Goal: Transaction & Acquisition: Subscribe to service/newsletter

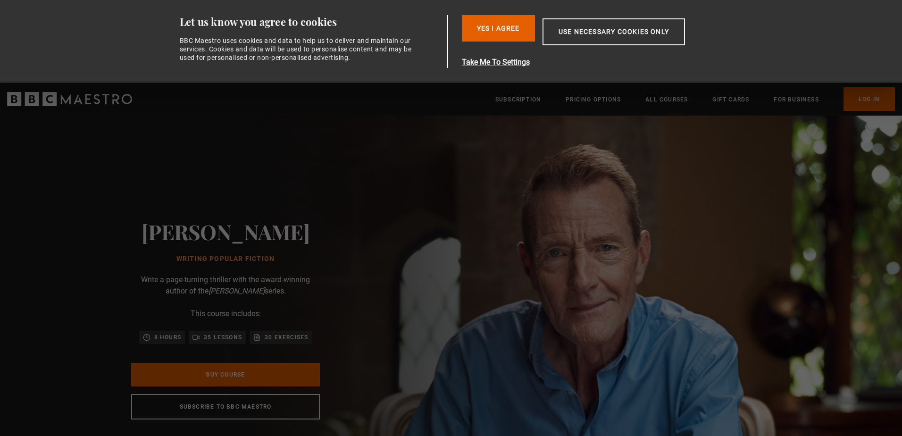
click at [266, 180] on div "[PERSON_NAME] Writing Popular Fiction Write a page-turning thriller with the aw…" at bounding box center [226, 319] width 302 height 407
click at [486, 16] on button "Yes I Agree" at bounding box center [498, 28] width 73 height 26
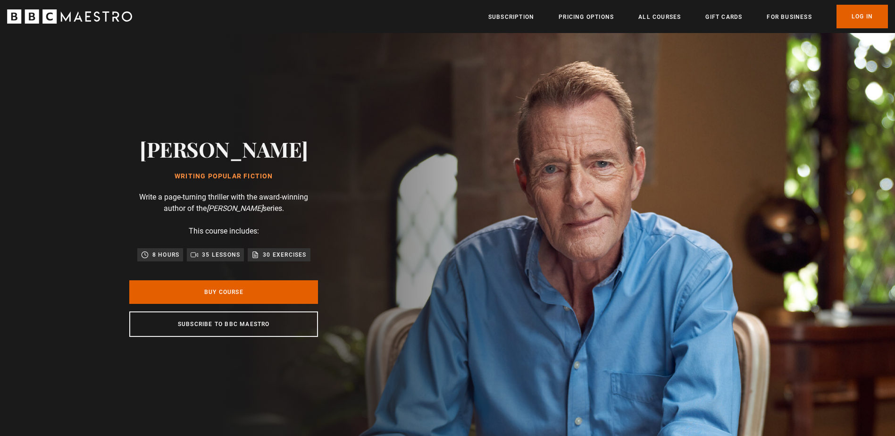
scroll to position [0, 124]
click at [515, 17] on link "Subscription" at bounding box center [511, 16] width 46 height 9
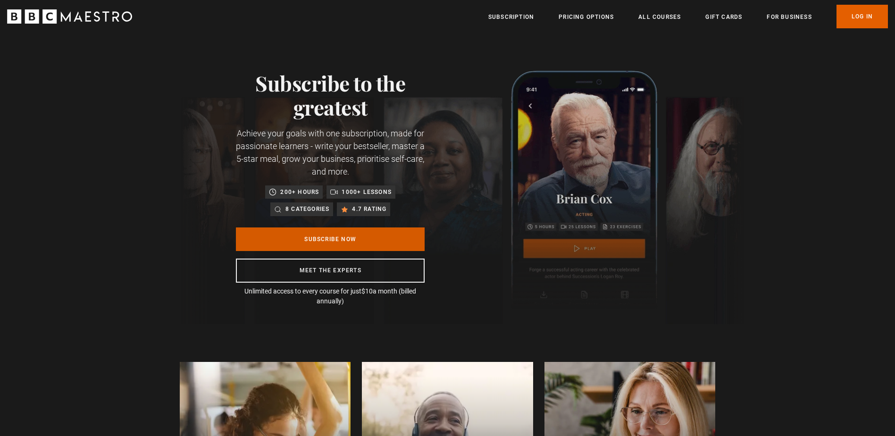
click at [359, 236] on link "Subscribe Now" at bounding box center [330, 239] width 189 height 24
